Goal: Find contact information: Obtain details needed to contact an individual or organization

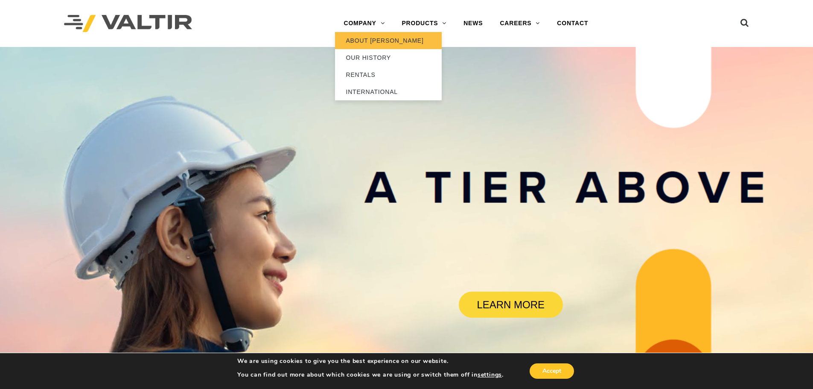
click at [370, 39] on link "ABOUT [PERSON_NAME]" at bounding box center [388, 40] width 107 height 17
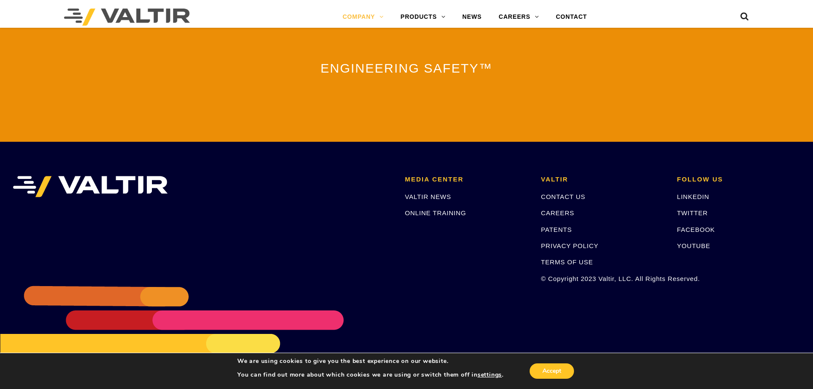
scroll to position [1891, 0]
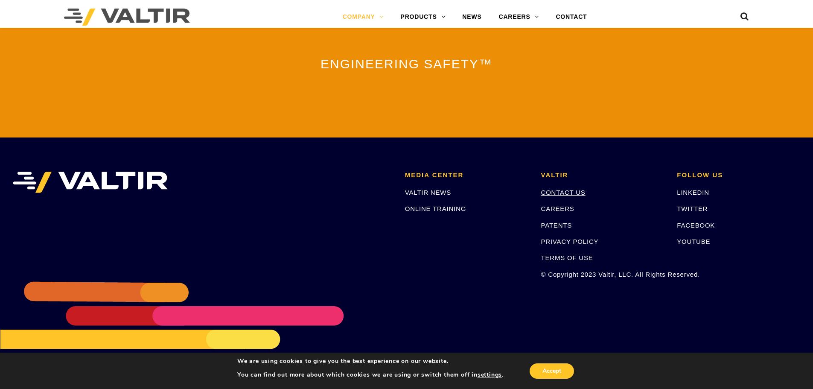
click at [576, 189] on link "CONTACT US" at bounding box center [563, 192] width 44 height 7
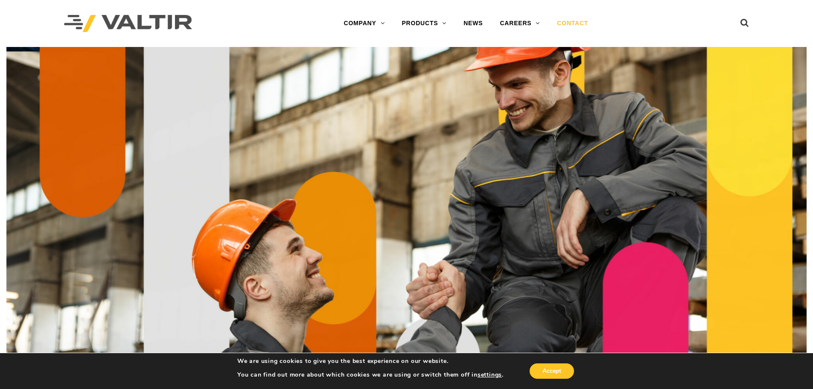
click at [570, 22] on link "CONTACT" at bounding box center [572, 23] width 48 height 17
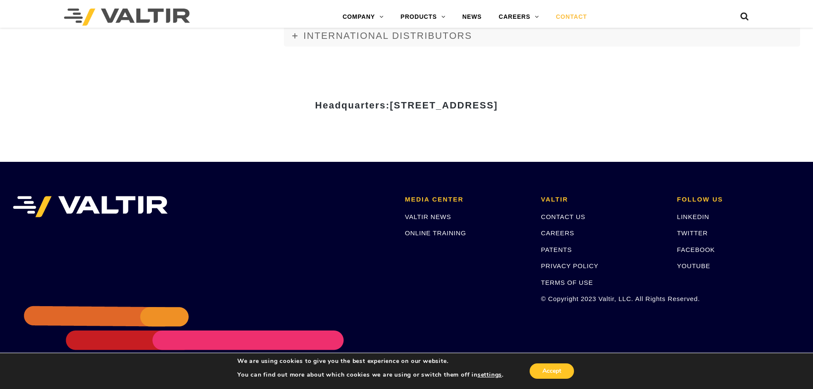
scroll to position [1189, 0]
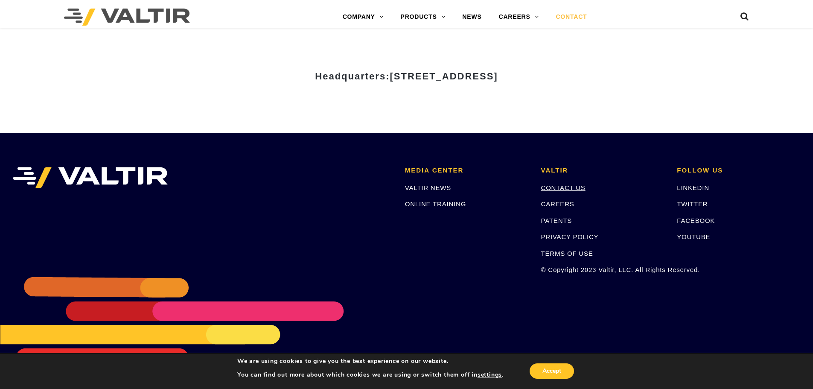
click at [572, 184] on link "CONTACT US" at bounding box center [563, 187] width 44 height 7
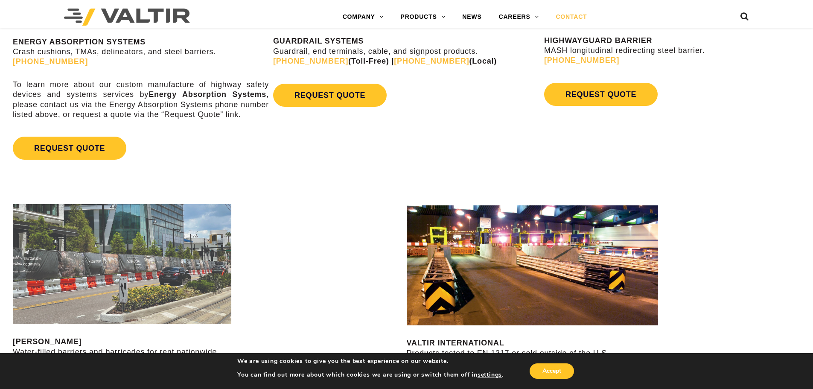
scroll to position [555, 0]
